Goal: Task Accomplishment & Management: Use online tool/utility

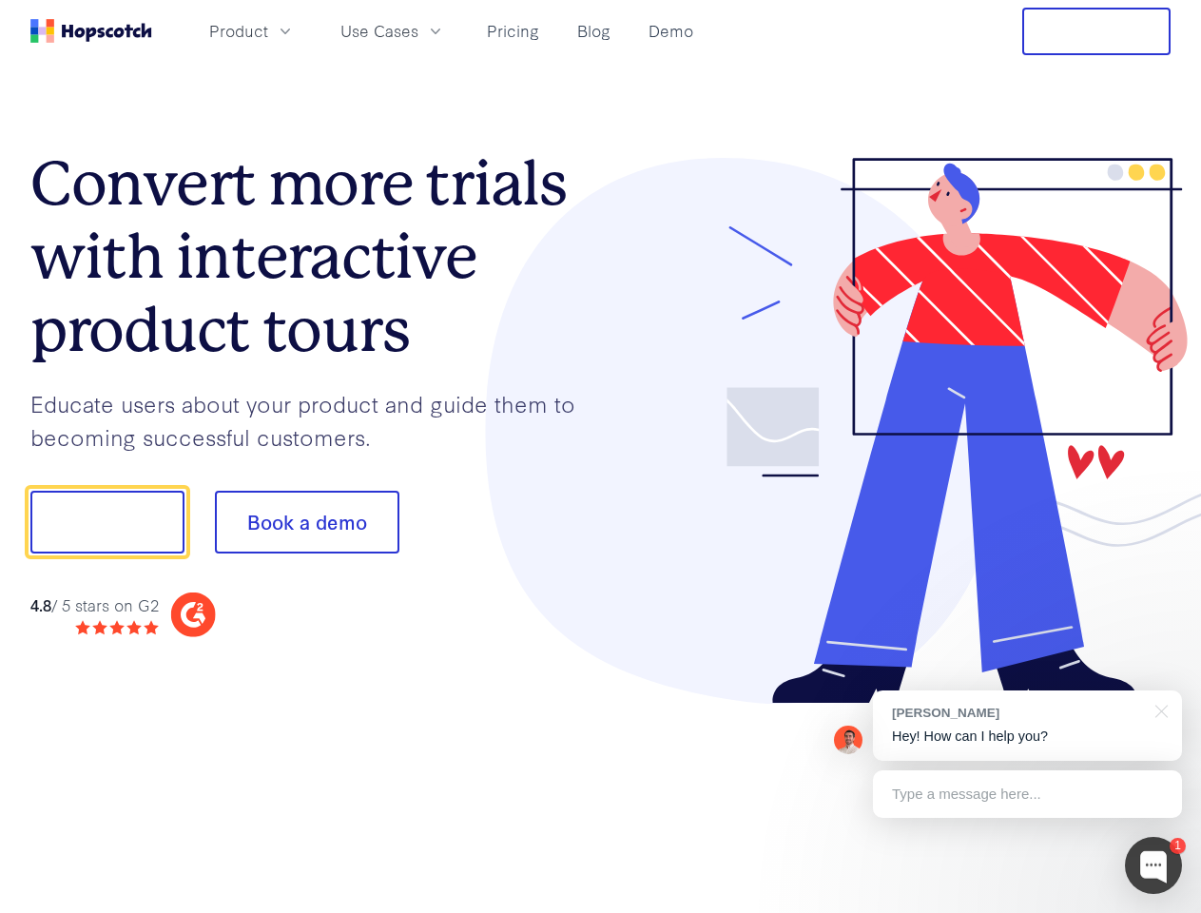
click at [601, 457] on div at bounding box center [886, 431] width 571 height 547
click at [268, 30] on span "Product" at bounding box center [238, 31] width 59 height 24
click at [419, 30] on span "Use Cases" at bounding box center [380, 31] width 78 height 24
click at [1097, 31] on button "Free Trial" at bounding box center [1097, 32] width 148 height 48
click at [107, 522] on button "Show me!" at bounding box center [107, 522] width 154 height 63
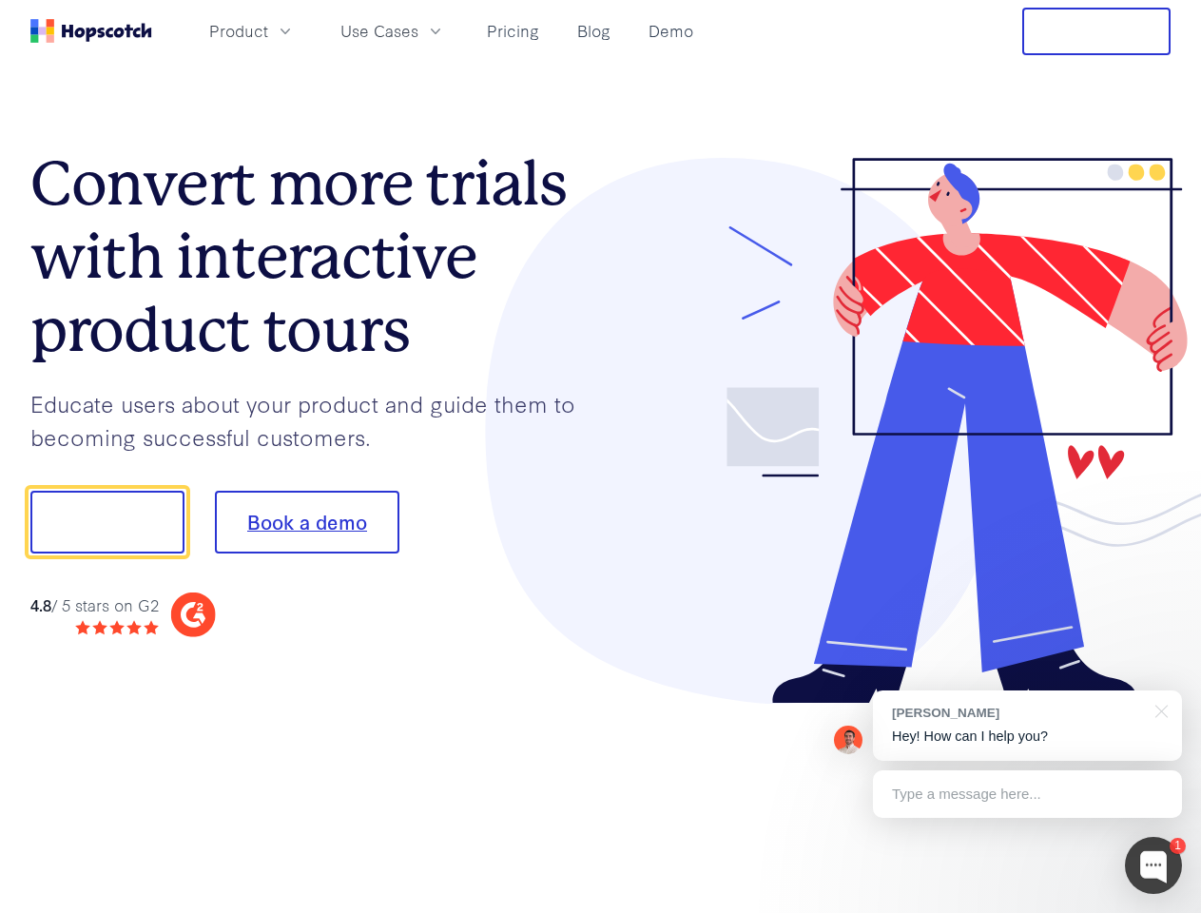
click at [306, 522] on button "Book a demo" at bounding box center [307, 522] width 185 height 63
click at [1154, 866] on div at bounding box center [1153, 865] width 57 height 57
click at [1027, 726] on div "[PERSON_NAME] Hey! How can I help you?" at bounding box center [1027, 726] width 309 height 70
click at [1159, 710] on div at bounding box center [1004, 648] width 357 height 380
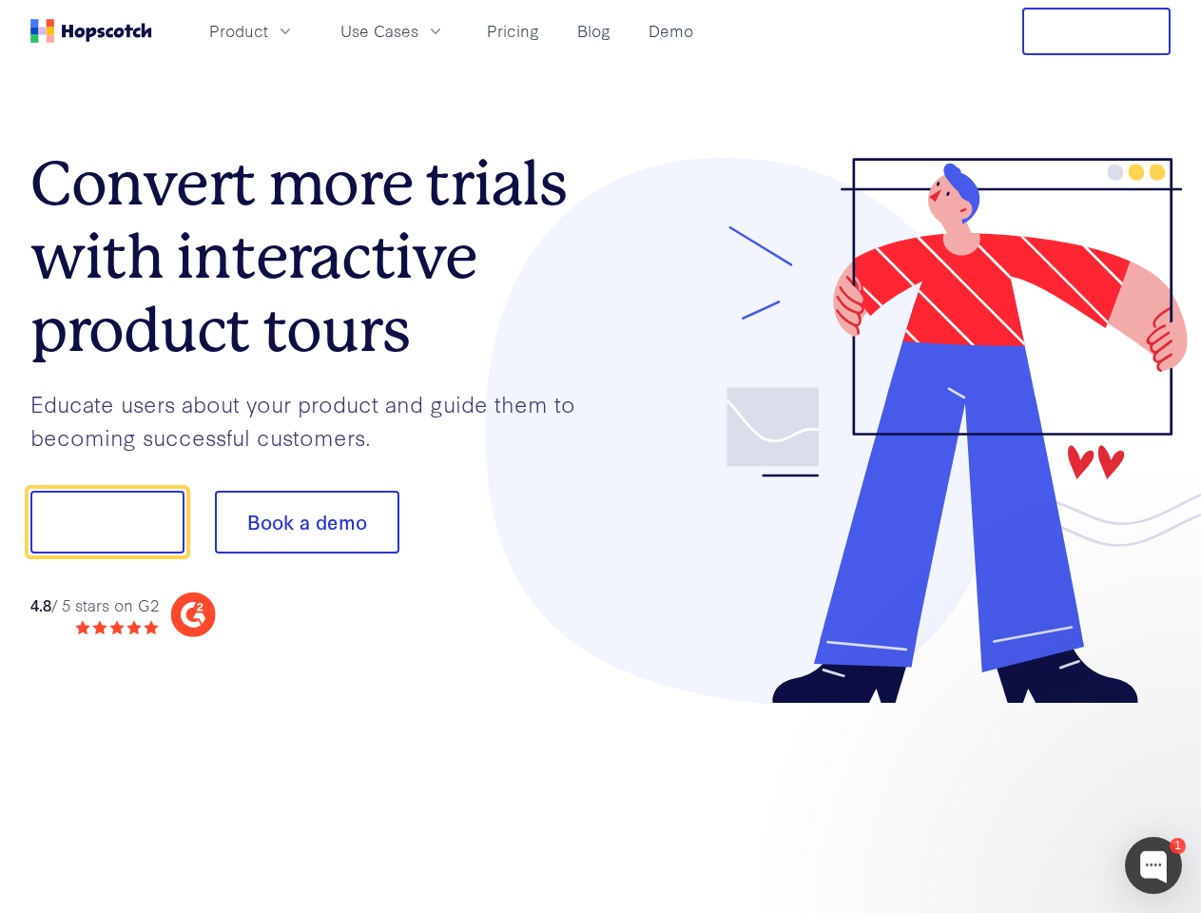
click at [1027, 794] on div at bounding box center [1004, 648] width 357 height 380
